Goal: Check status: Check status

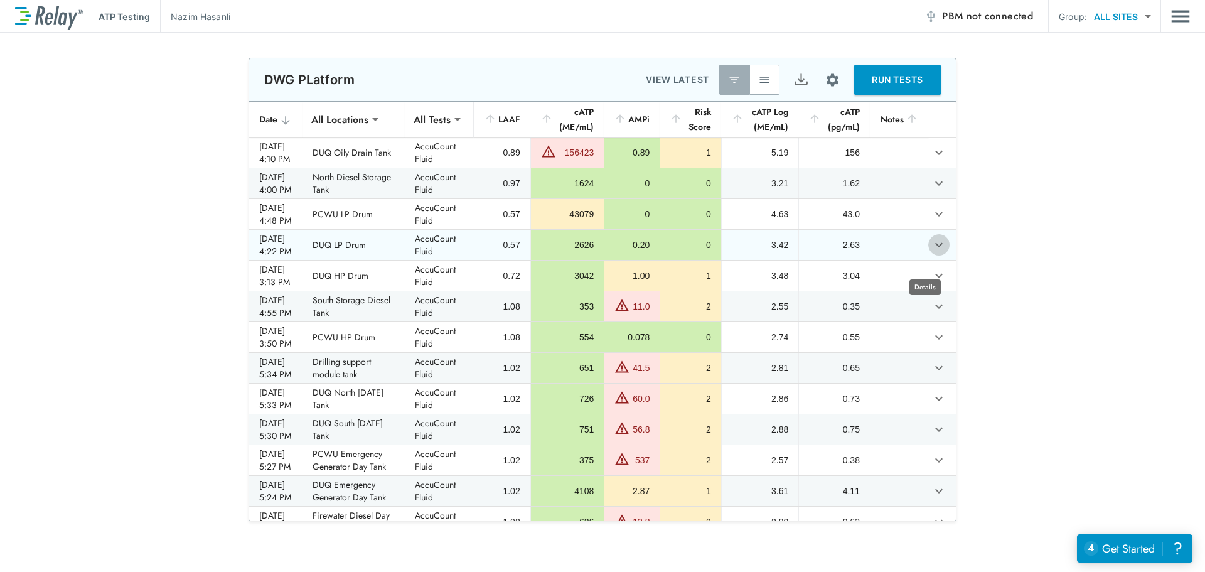
click at [935, 247] on icon "expand row" at bounding box center [939, 245] width 8 height 4
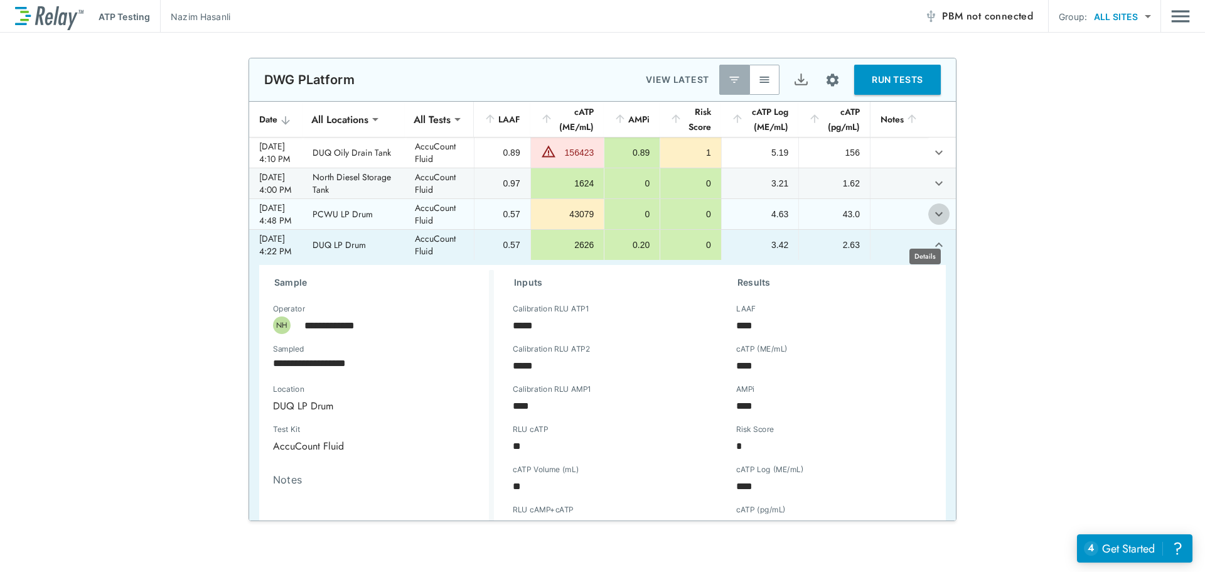
click at [931, 222] on icon "expand row" at bounding box center [938, 213] width 15 height 15
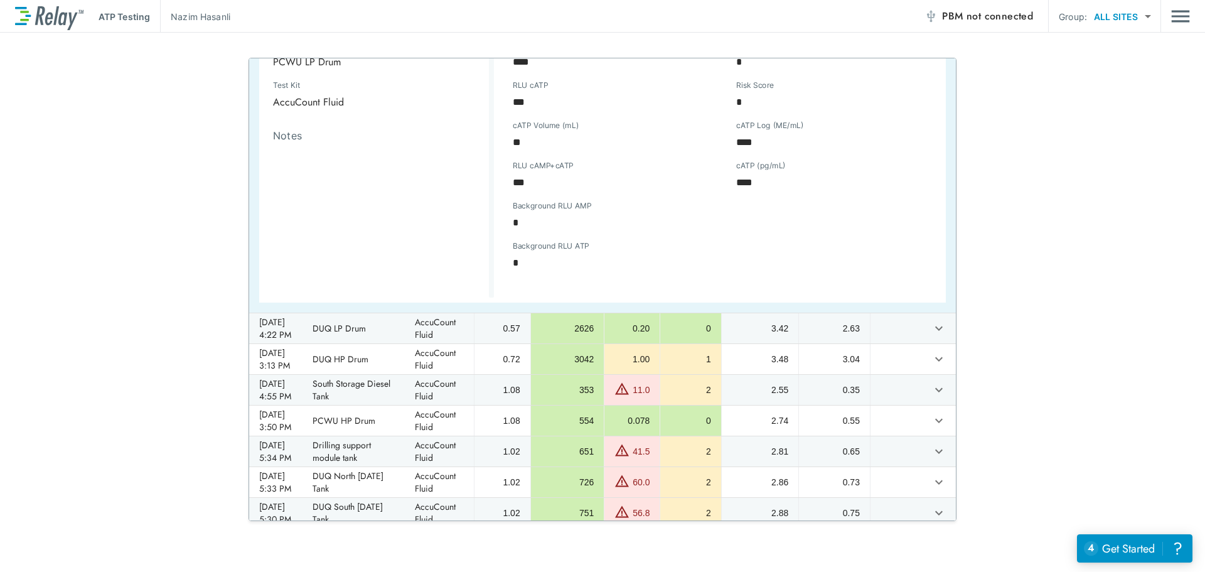
scroll to position [314, 0]
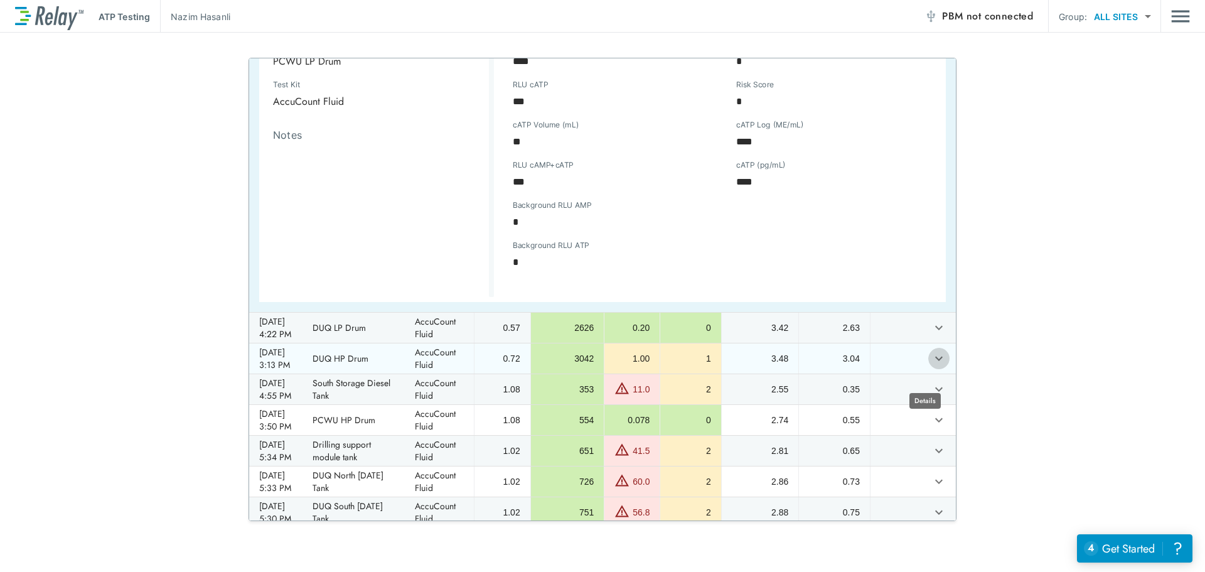
click at [931, 366] on icon "expand row" at bounding box center [938, 358] width 15 height 15
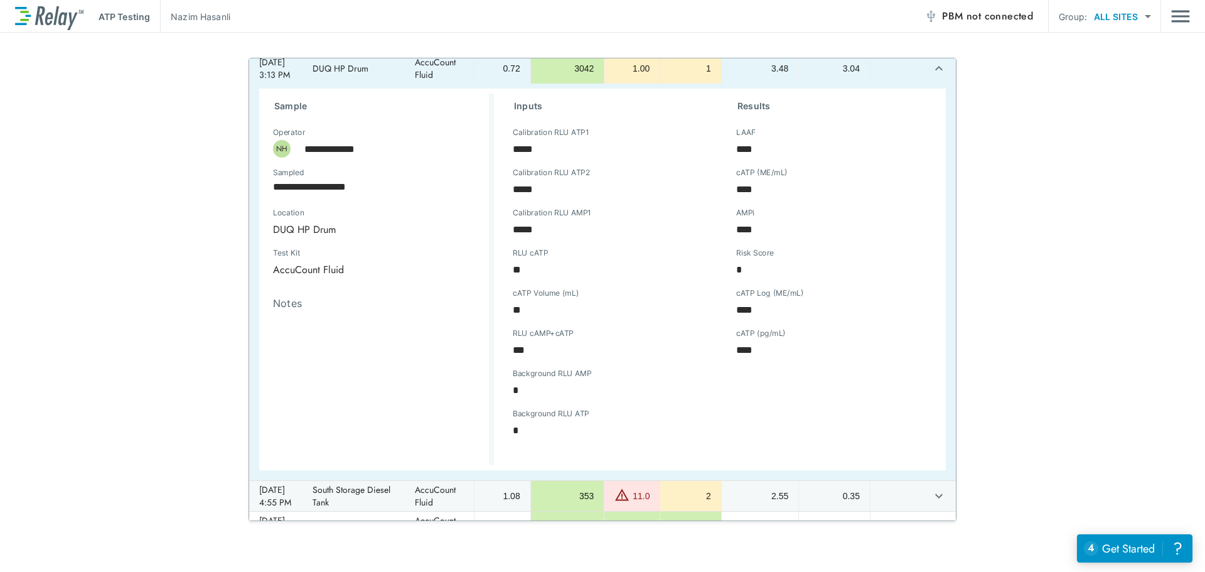
scroll to position [188, 0]
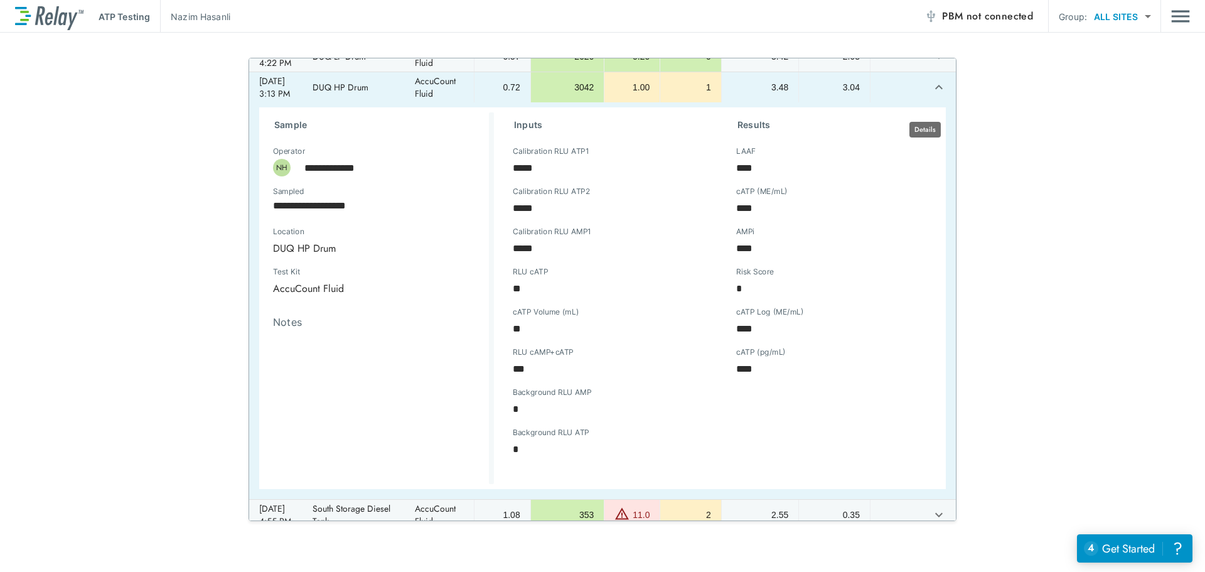
click at [931, 95] on icon "expand row" at bounding box center [938, 87] width 15 height 15
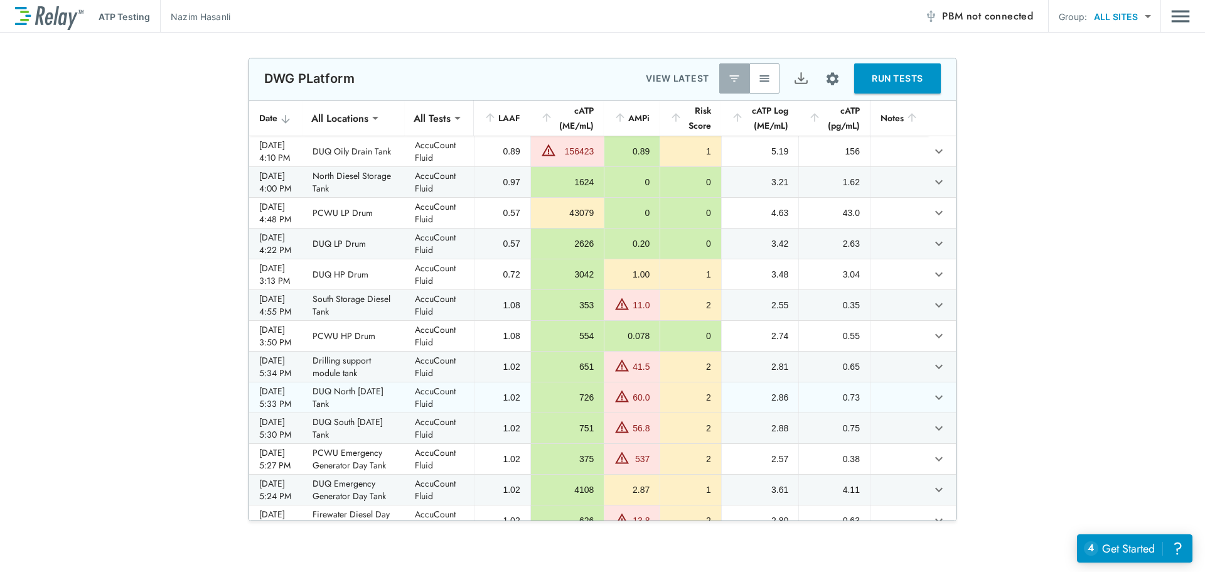
scroll to position [0, 0]
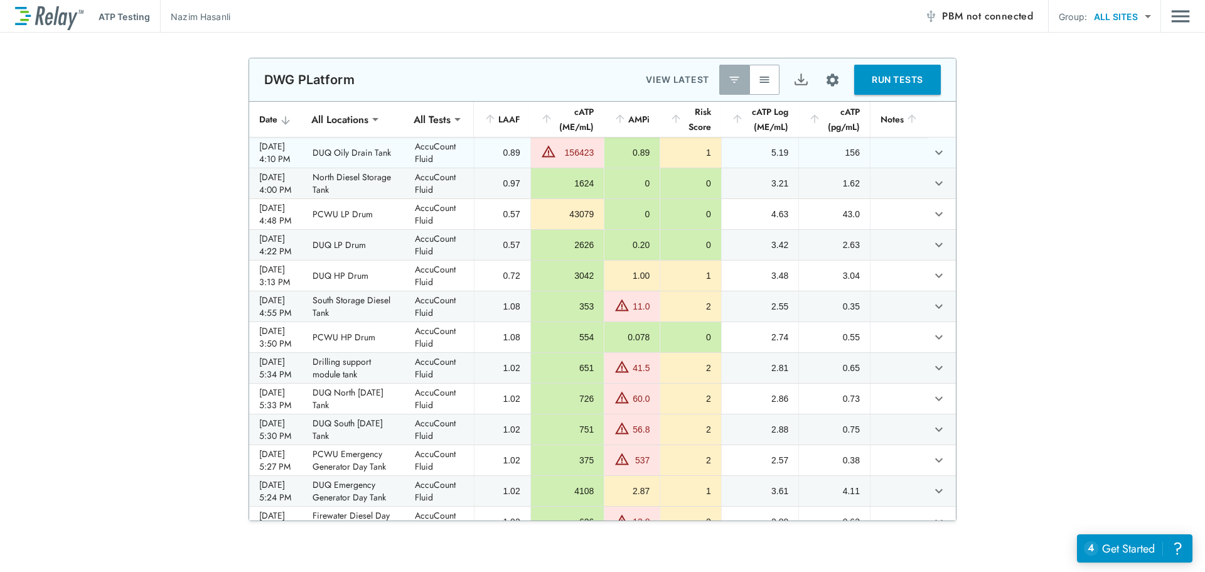
click at [464, 168] on td "AccuCount Fluid" at bounding box center [439, 152] width 69 height 30
click at [931, 160] on icon "expand row" at bounding box center [938, 152] width 15 height 15
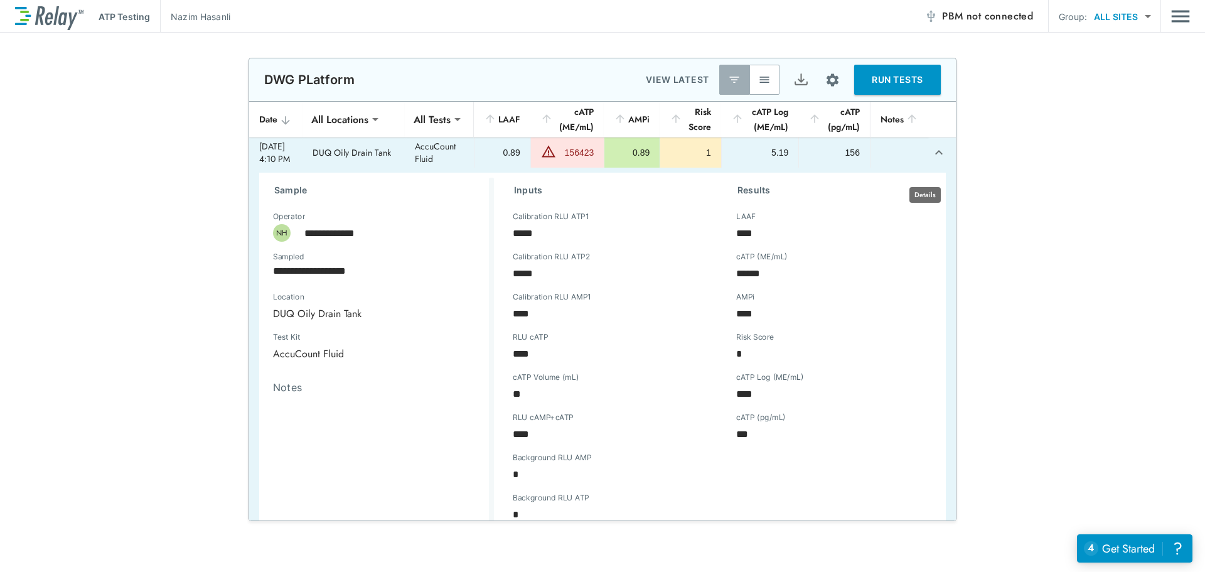
click at [931, 160] on icon "expand row" at bounding box center [938, 152] width 15 height 15
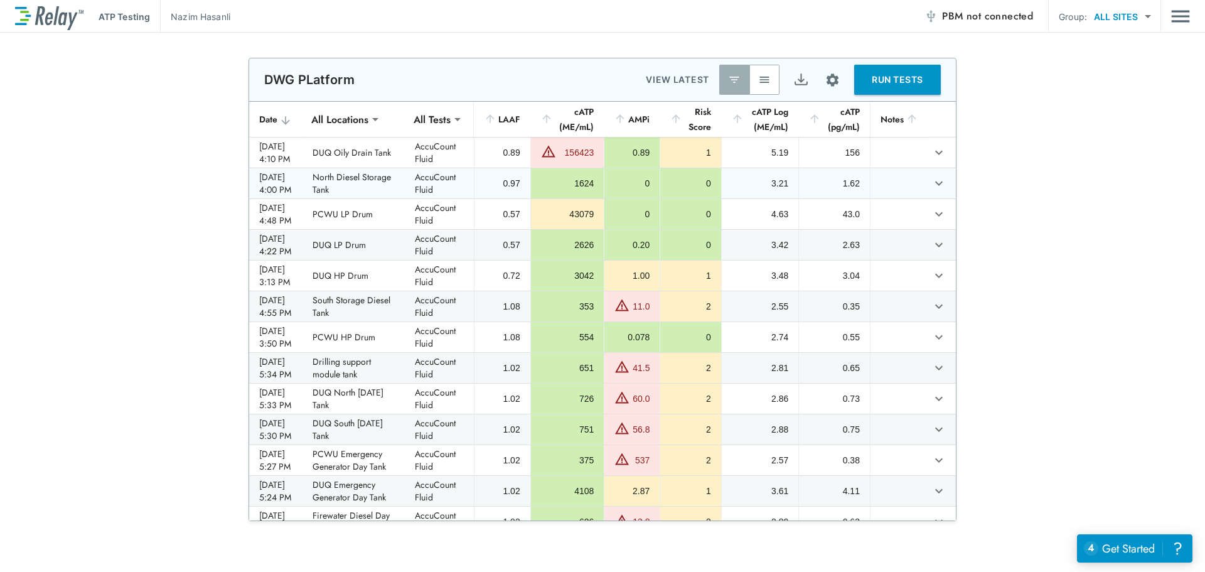
click at [524, 198] on td "0.97" at bounding box center [502, 183] width 56 height 30
click at [931, 191] on icon "expand row" at bounding box center [938, 183] width 15 height 15
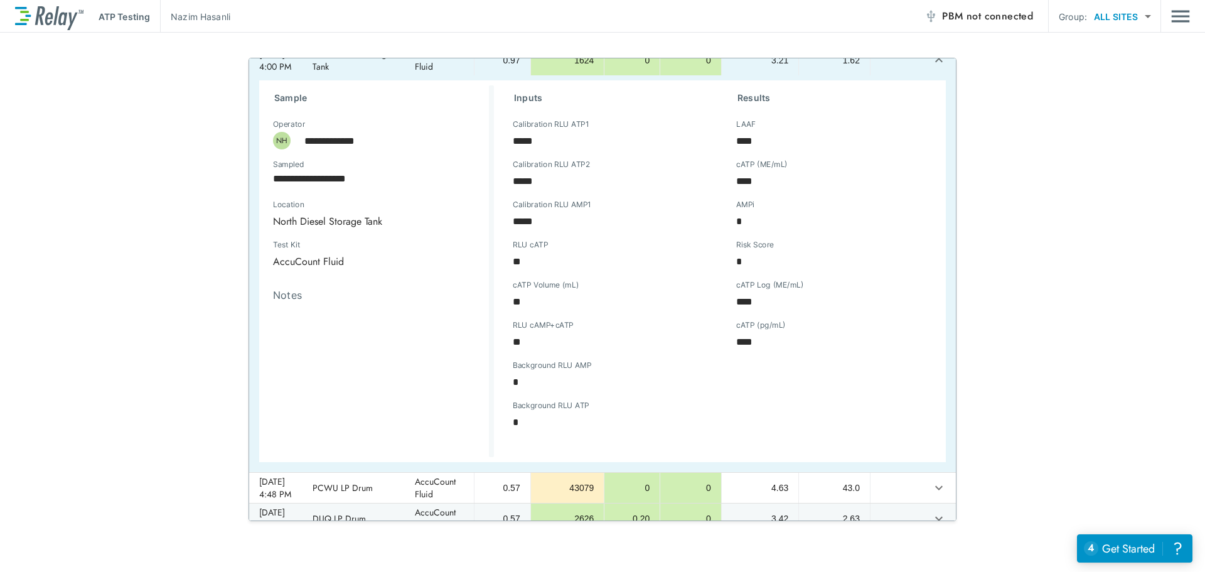
scroll to position [125, 0]
click at [931, 65] on icon "expand row" at bounding box center [938, 57] width 15 height 15
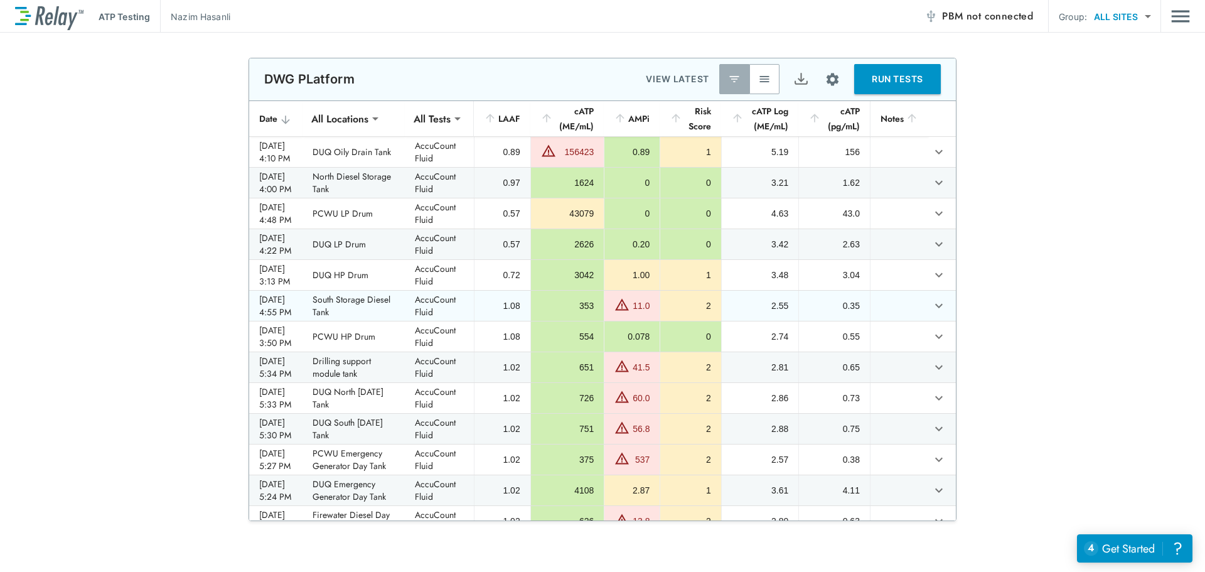
scroll to position [0, 0]
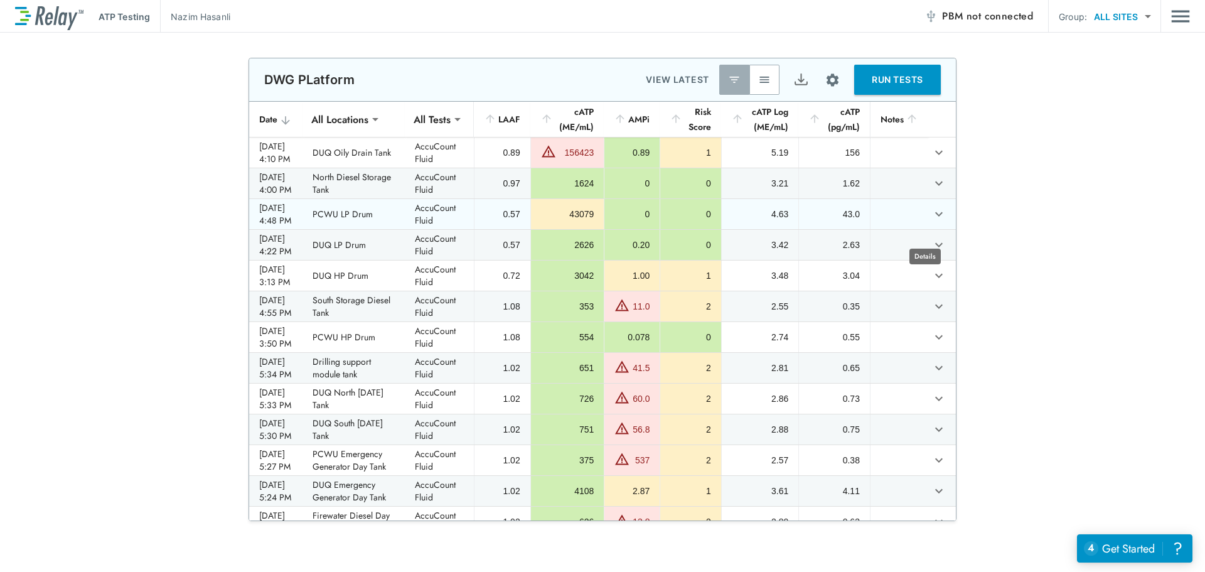
click at [931, 222] on icon "expand row" at bounding box center [938, 213] width 15 height 15
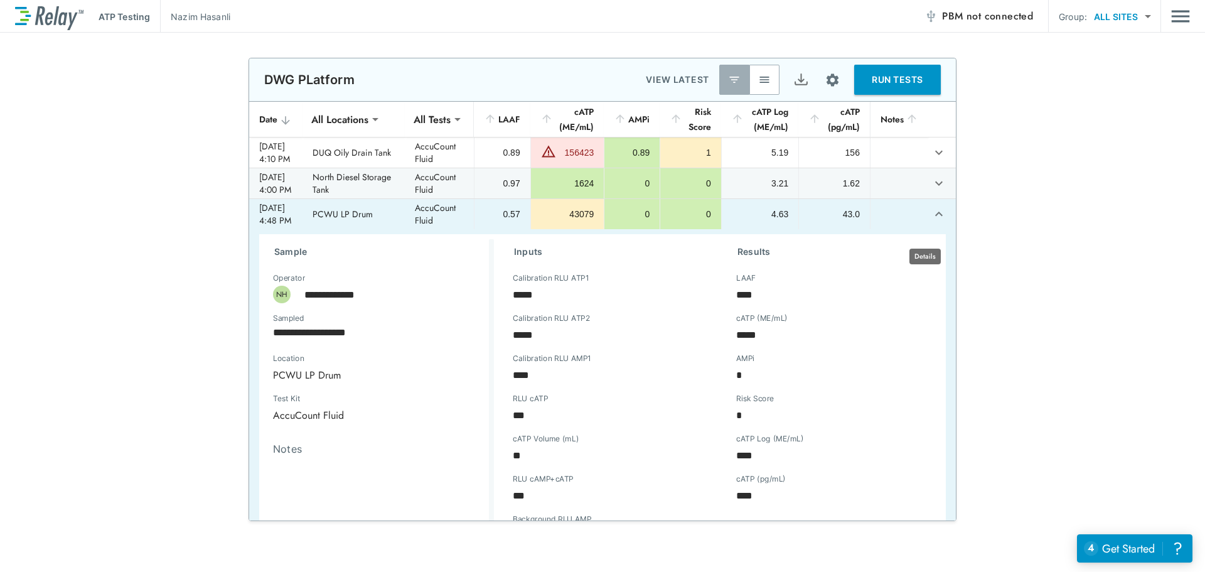
click at [931, 222] on icon "expand row" at bounding box center [938, 213] width 15 height 15
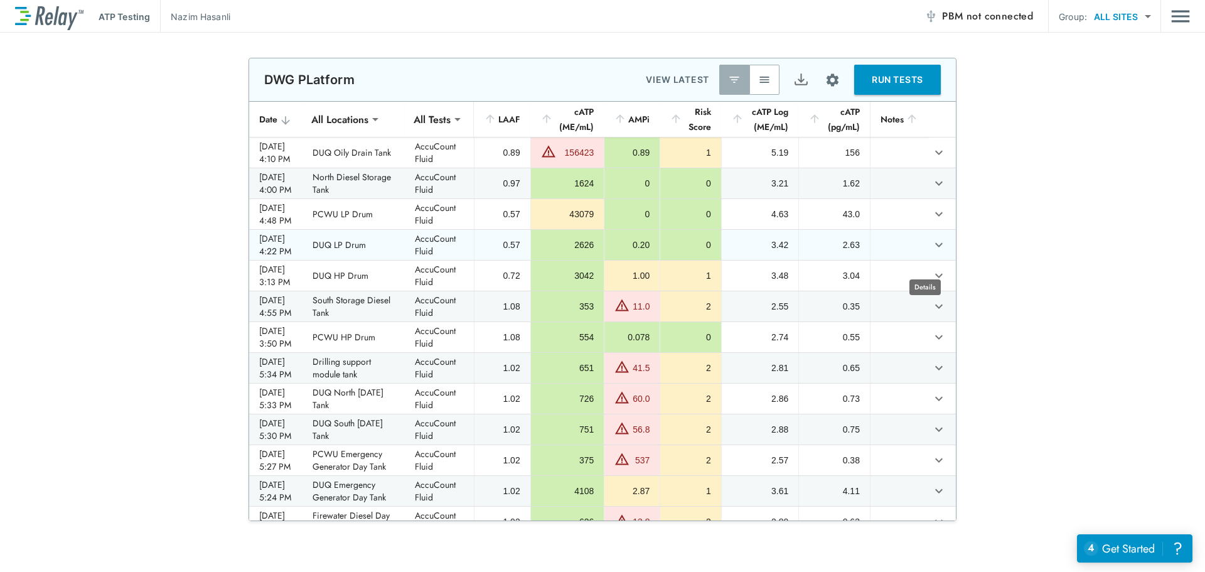
click at [931, 252] on icon "expand row" at bounding box center [938, 244] width 15 height 15
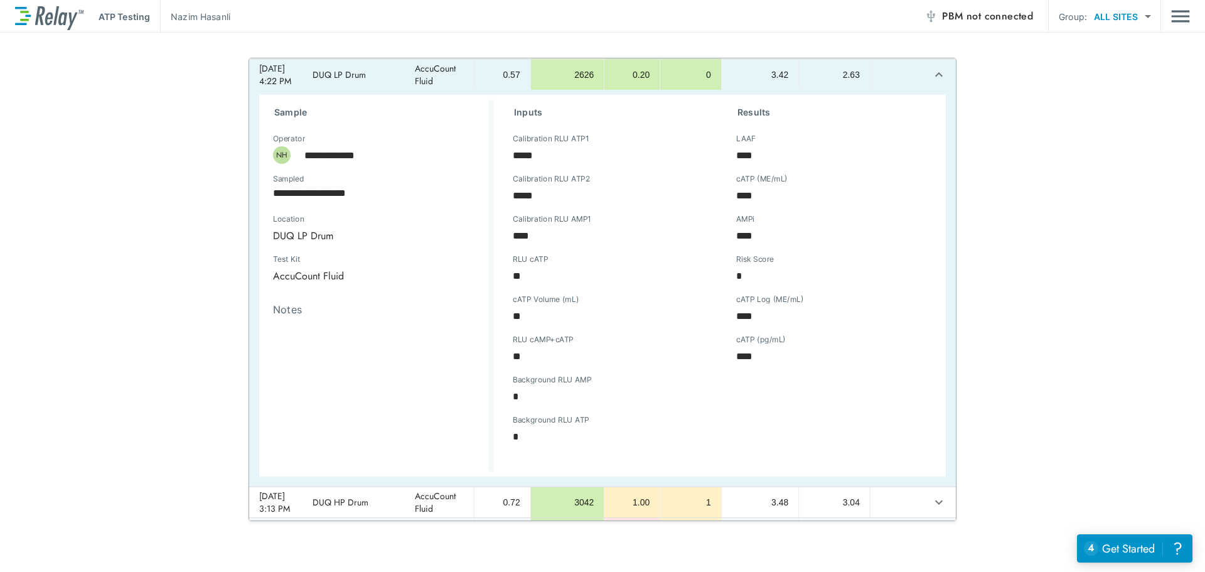
scroll to position [188, 0]
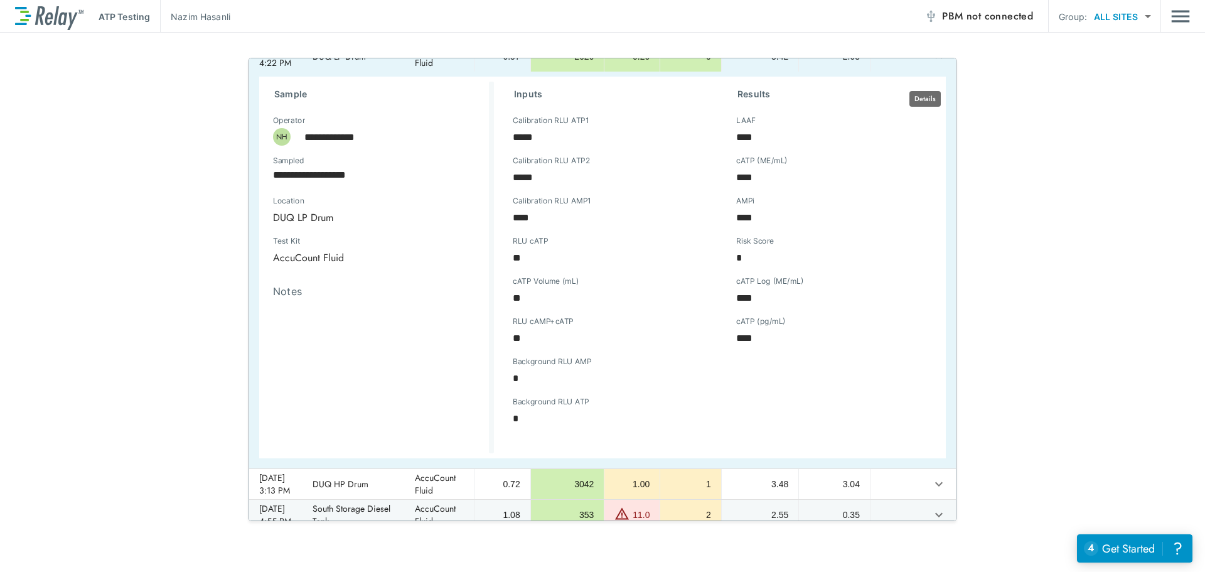
click at [931, 64] on icon "expand row" at bounding box center [938, 56] width 15 height 15
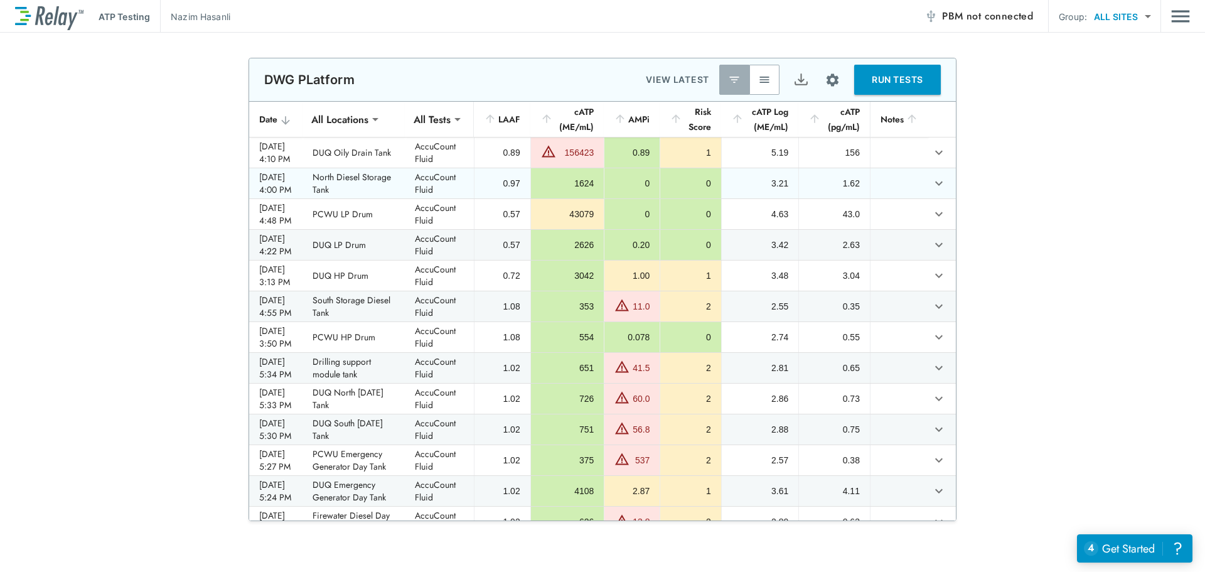
scroll to position [63, 0]
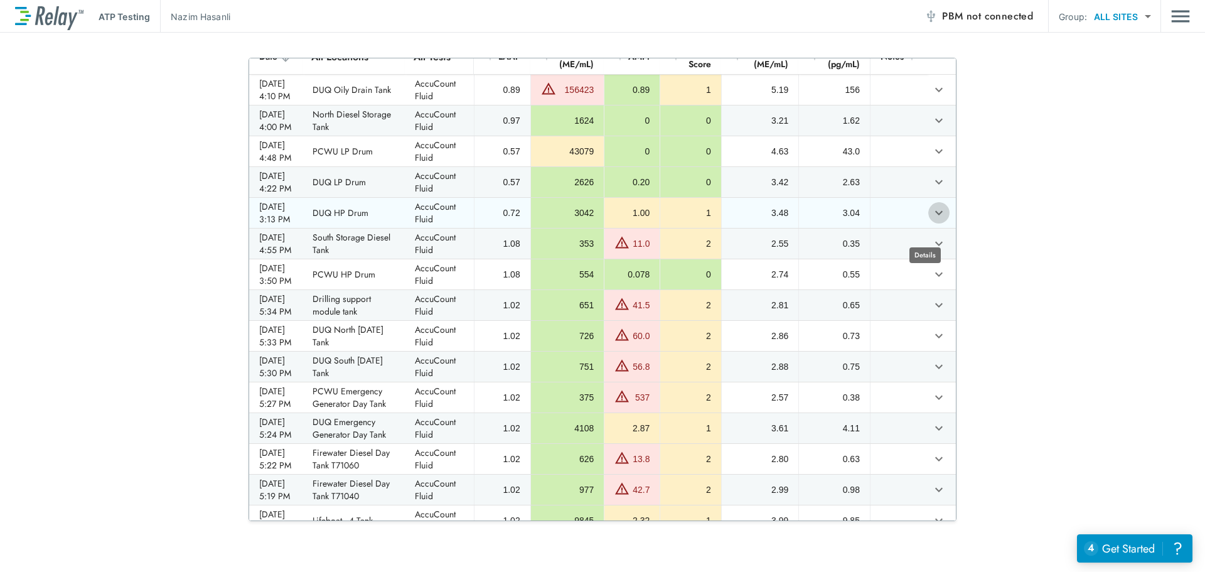
click at [931, 220] on icon "expand row" at bounding box center [938, 212] width 15 height 15
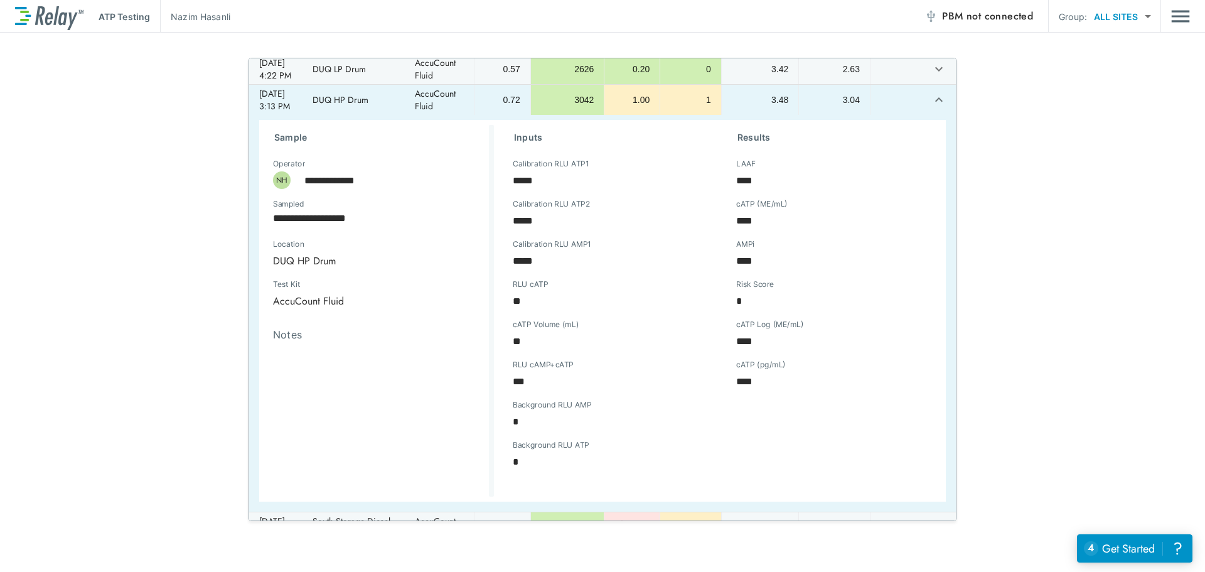
scroll to position [188, 0]
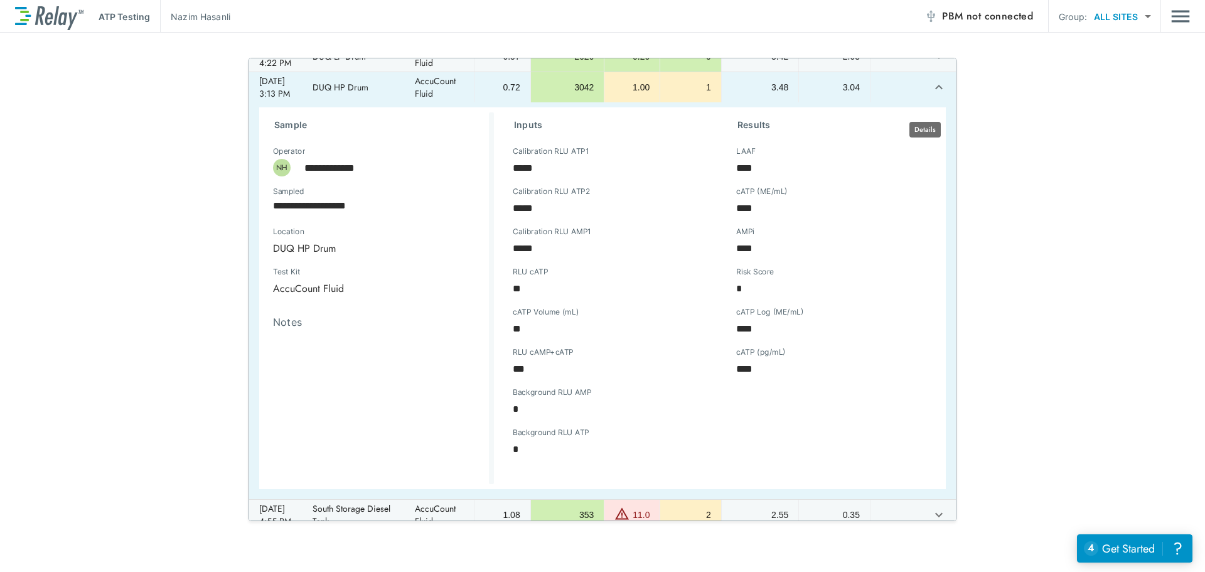
click at [931, 95] on icon "expand row" at bounding box center [938, 87] width 15 height 15
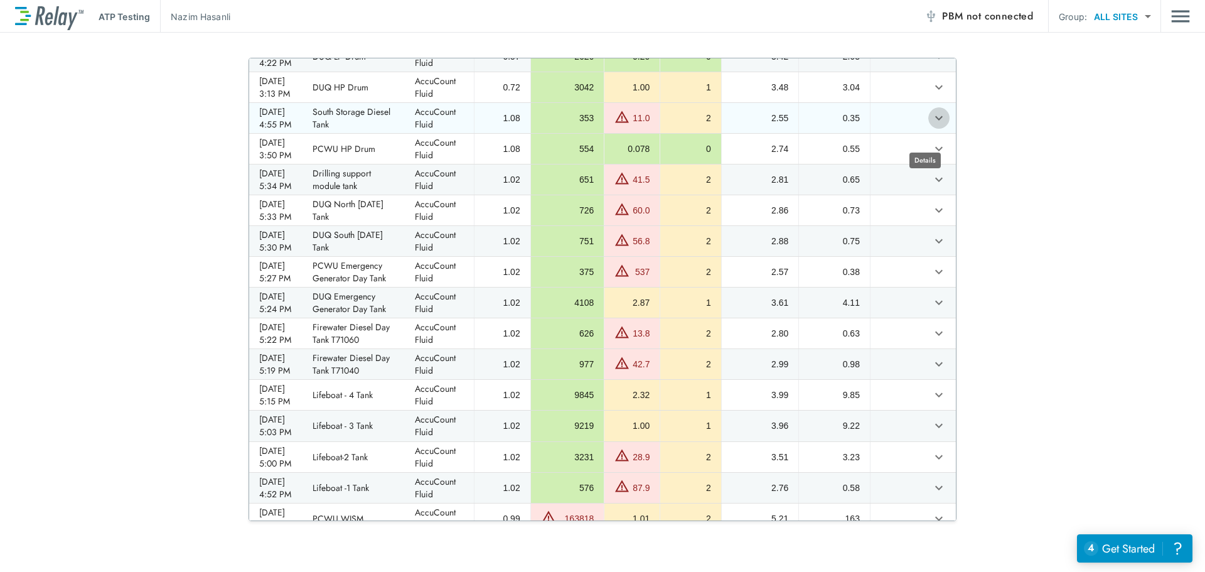
click at [931, 125] on icon "expand row" at bounding box center [938, 117] width 15 height 15
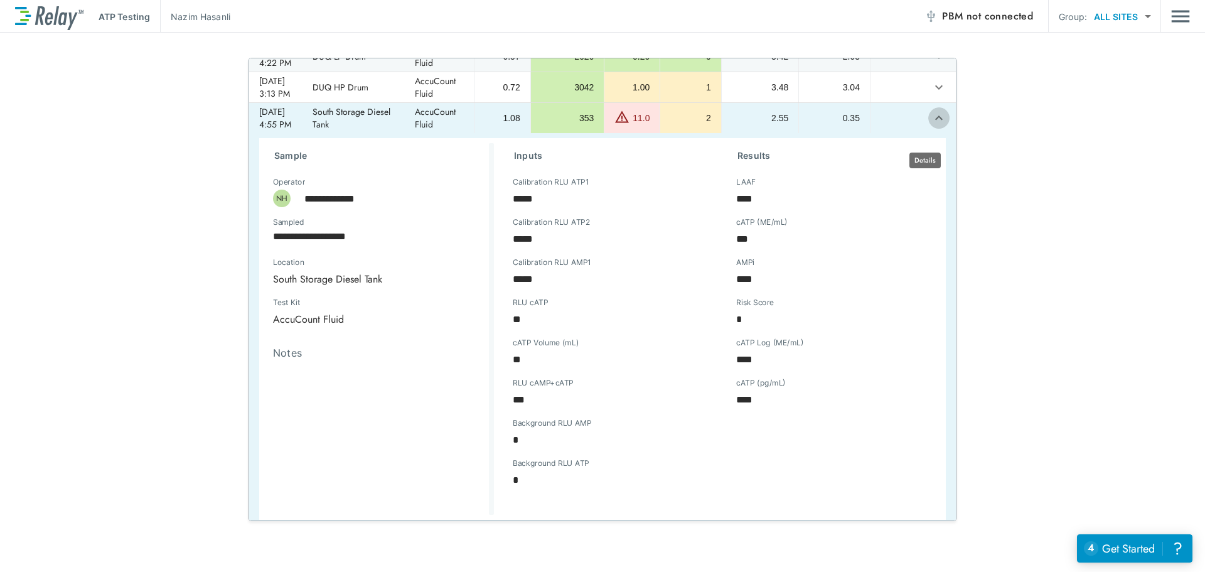
click at [931, 125] on icon "expand row" at bounding box center [938, 117] width 15 height 15
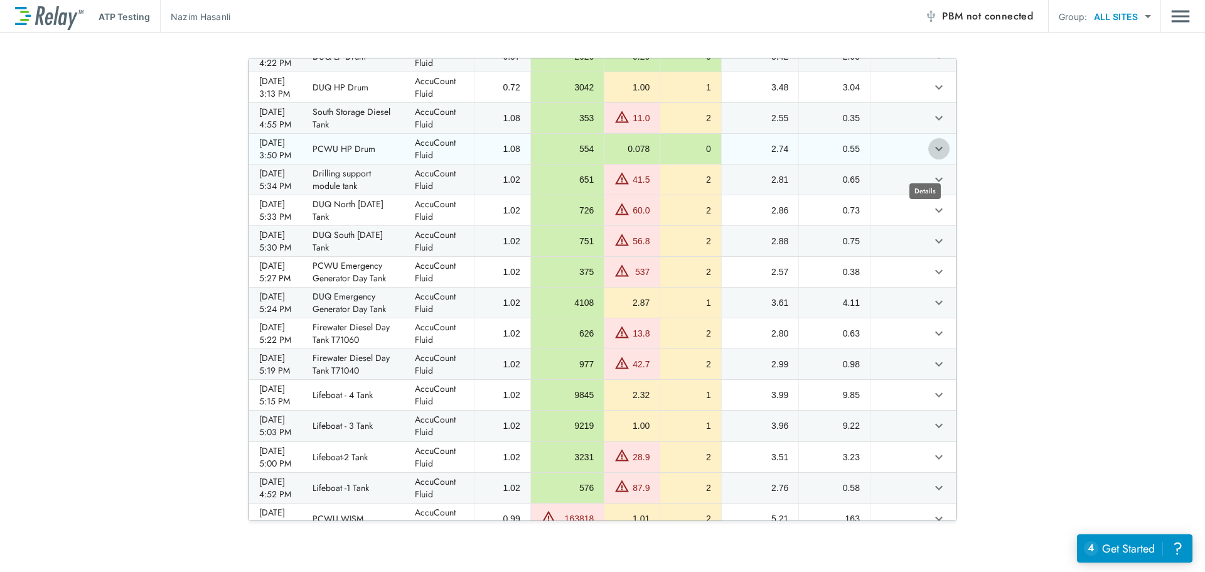
click at [931, 156] on icon "expand row" at bounding box center [938, 148] width 15 height 15
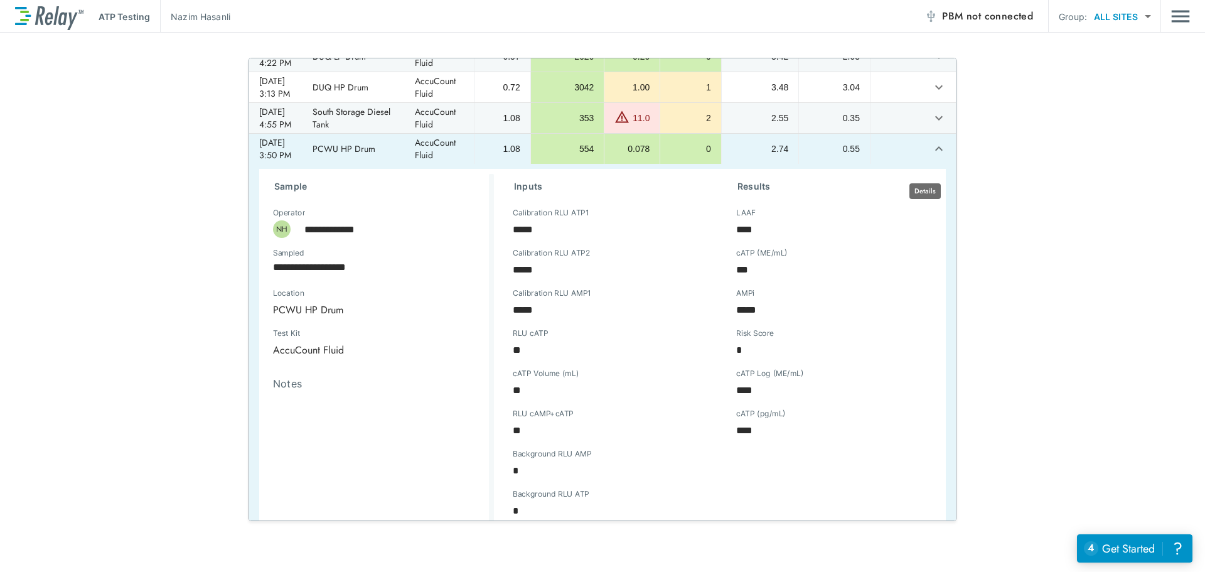
click at [931, 156] on icon "expand row" at bounding box center [938, 148] width 15 height 15
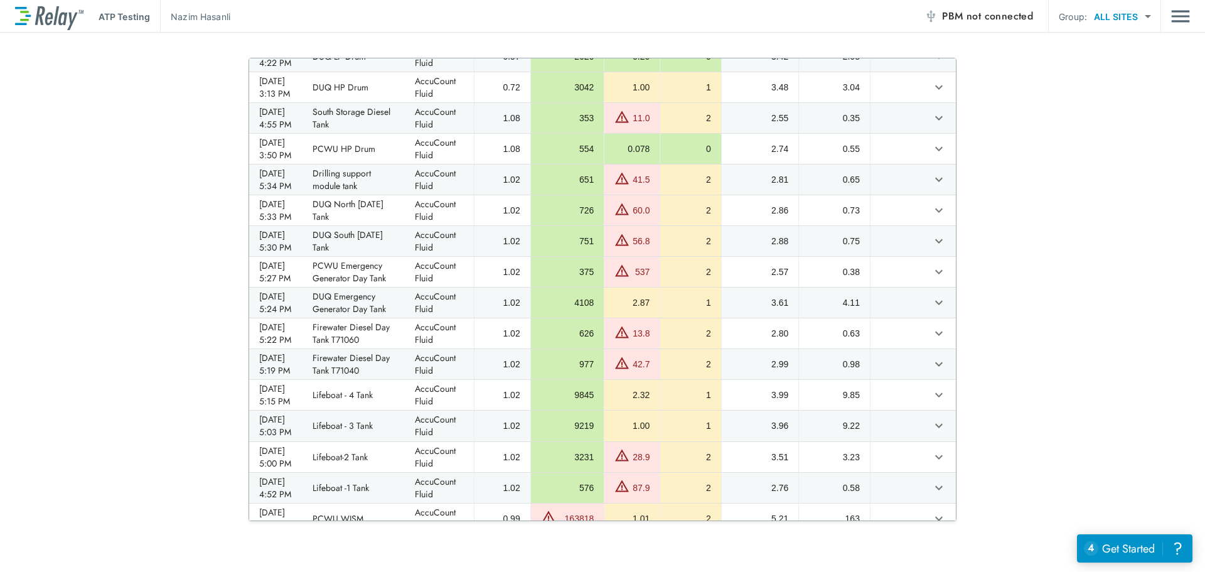
click at [1114, 322] on div "**********" at bounding box center [602, 289] width 1205 height 463
